Goal: Task Accomplishment & Management: Manage account settings

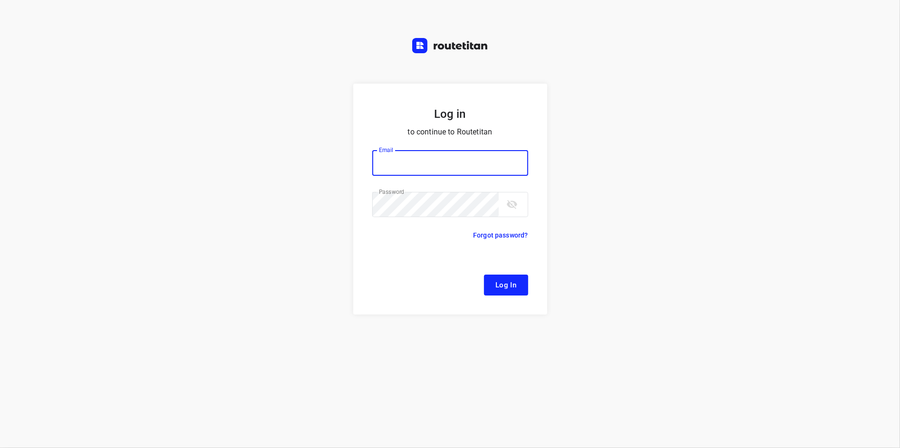
type input "[EMAIL_ADDRESS][DOMAIN_NAME]"
click at [499, 283] on span "Log In" at bounding box center [506, 285] width 21 height 12
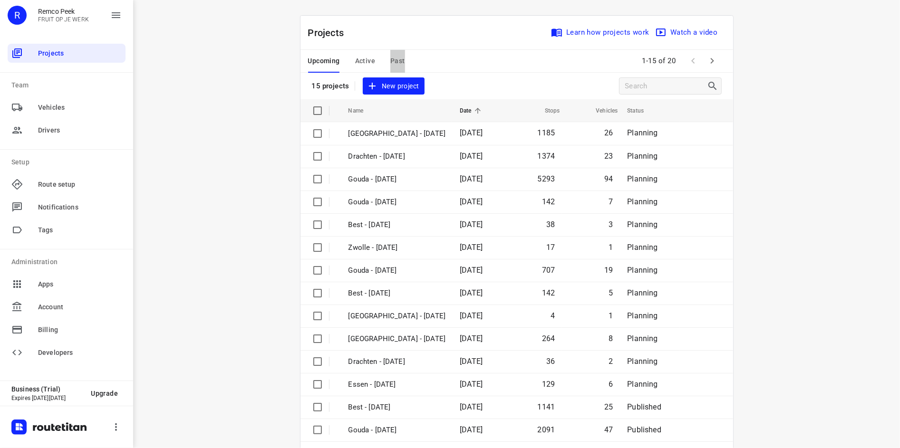
click at [399, 63] on span "Past" at bounding box center [397, 61] width 15 height 12
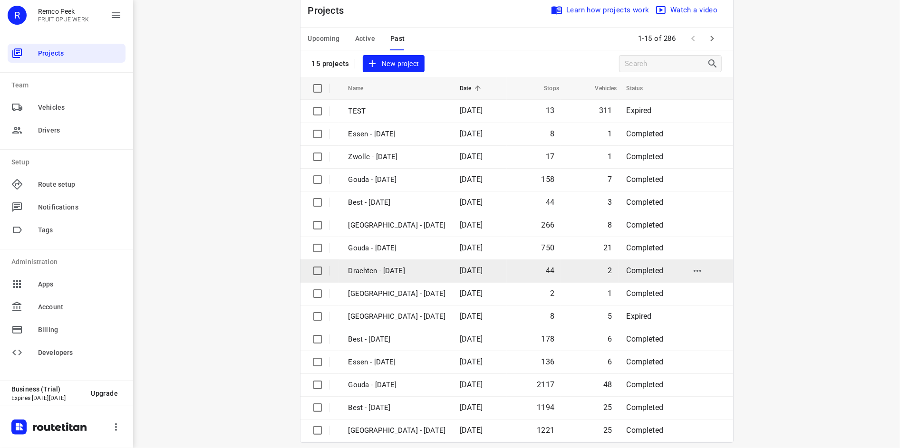
scroll to position [32, 0]
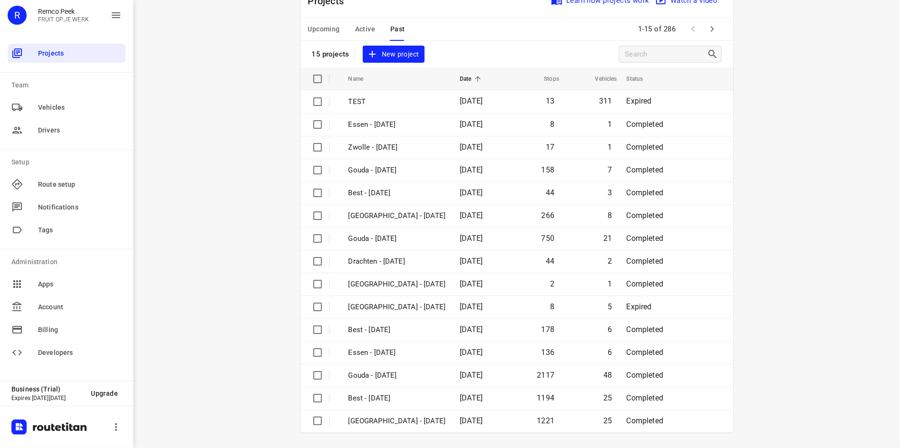
click at [712, 34] on icon "button" at bounding box center [712, 28] width 11 height 11
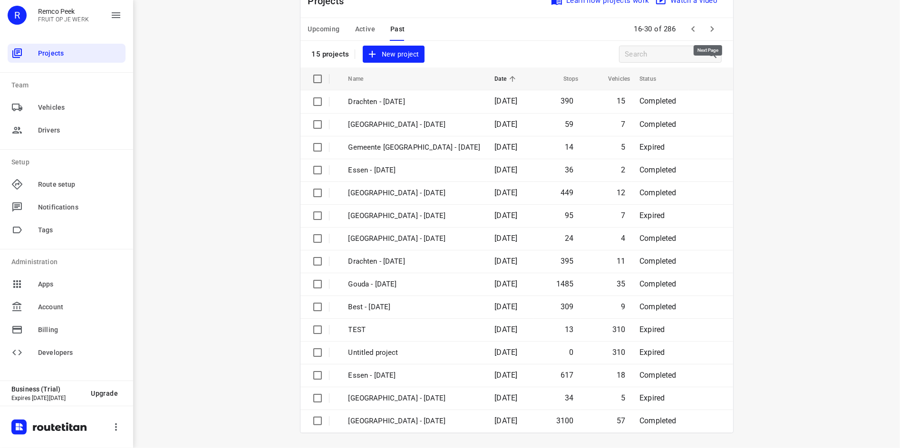
click at [711, 31] on icon "button" at bounding box center [712, 28] width 11 height 11
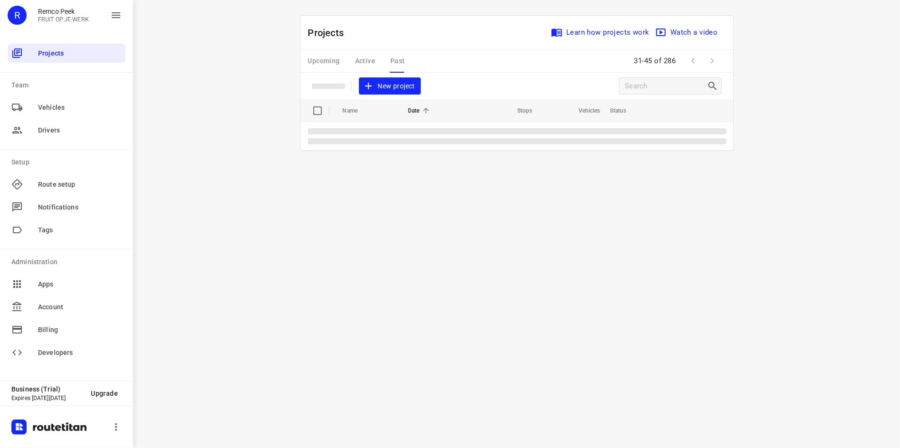
scroll to position [0, 0]
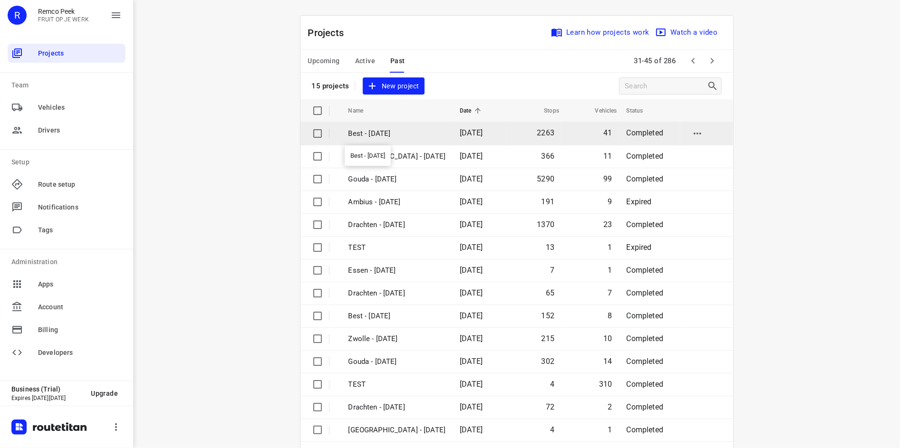
click at [403, 138] on p "Best - [DATE]" at bounding box center [397, 133] width 97 height 11
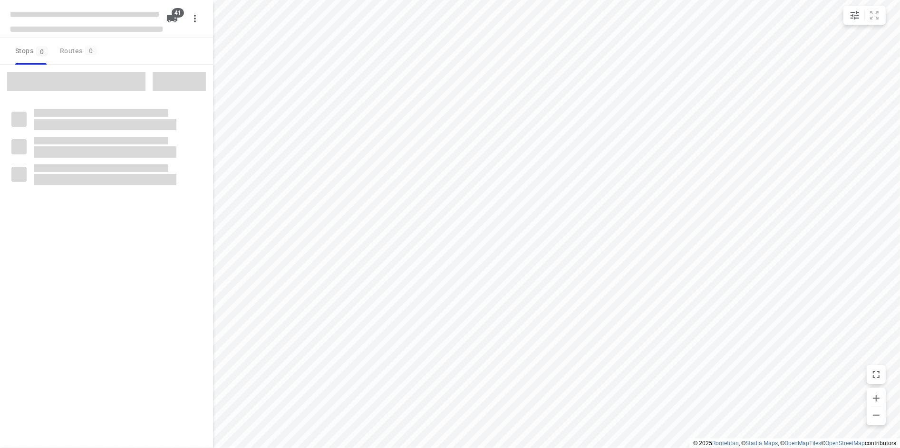
checkbox input "true"
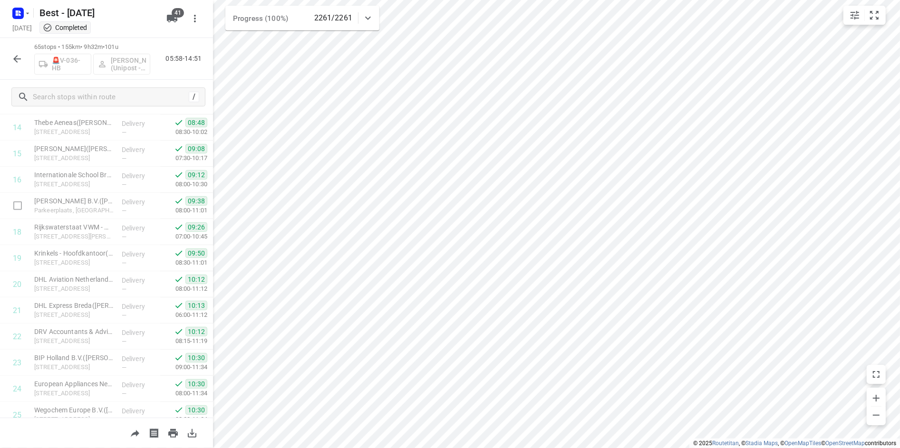
scroll to position [618, 0]
